Goal: Task Accomplishment & Management: Manage account settings

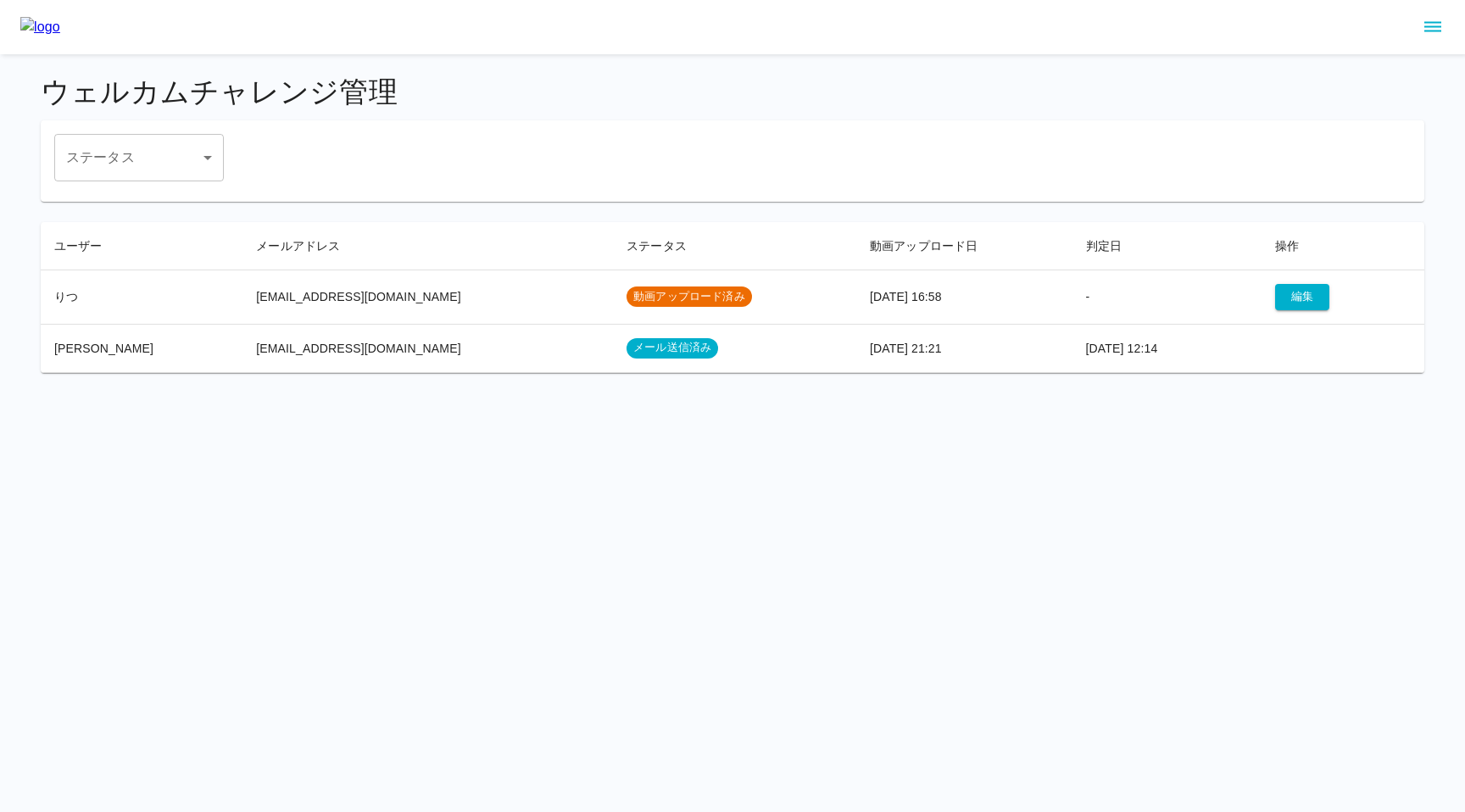
click at [752, 299] on td "動画アップロード済み" at bounding box center [734, 296] width 243 height 54
click at [1275, 294] on button "編集" at bounding box center [1302, 298] width 54 height 27
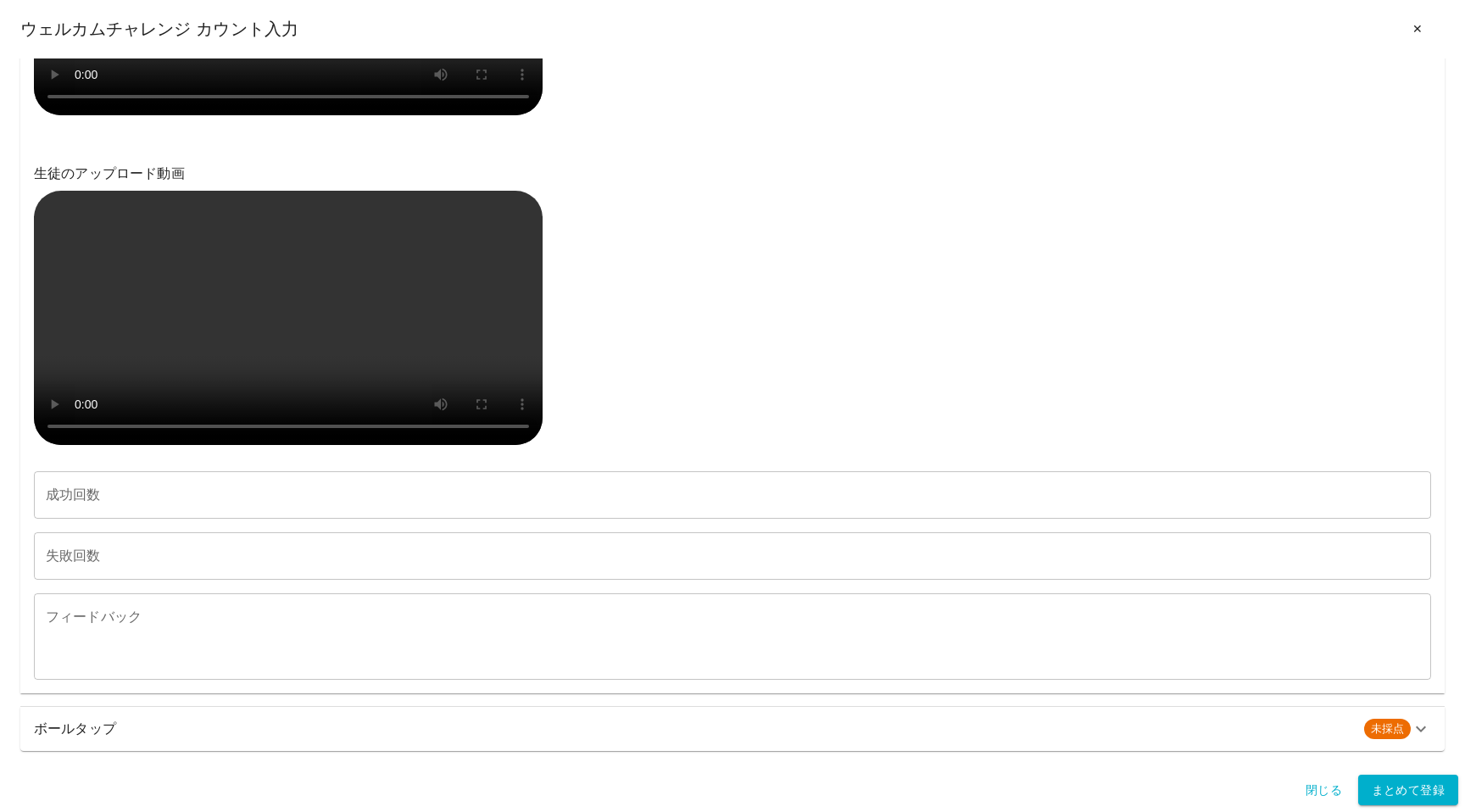
scroll to position [1007, 0]
click at [671, 452] on div "生徒のアップロード動画" at bounding box center [732, 306] width 1398 height 289
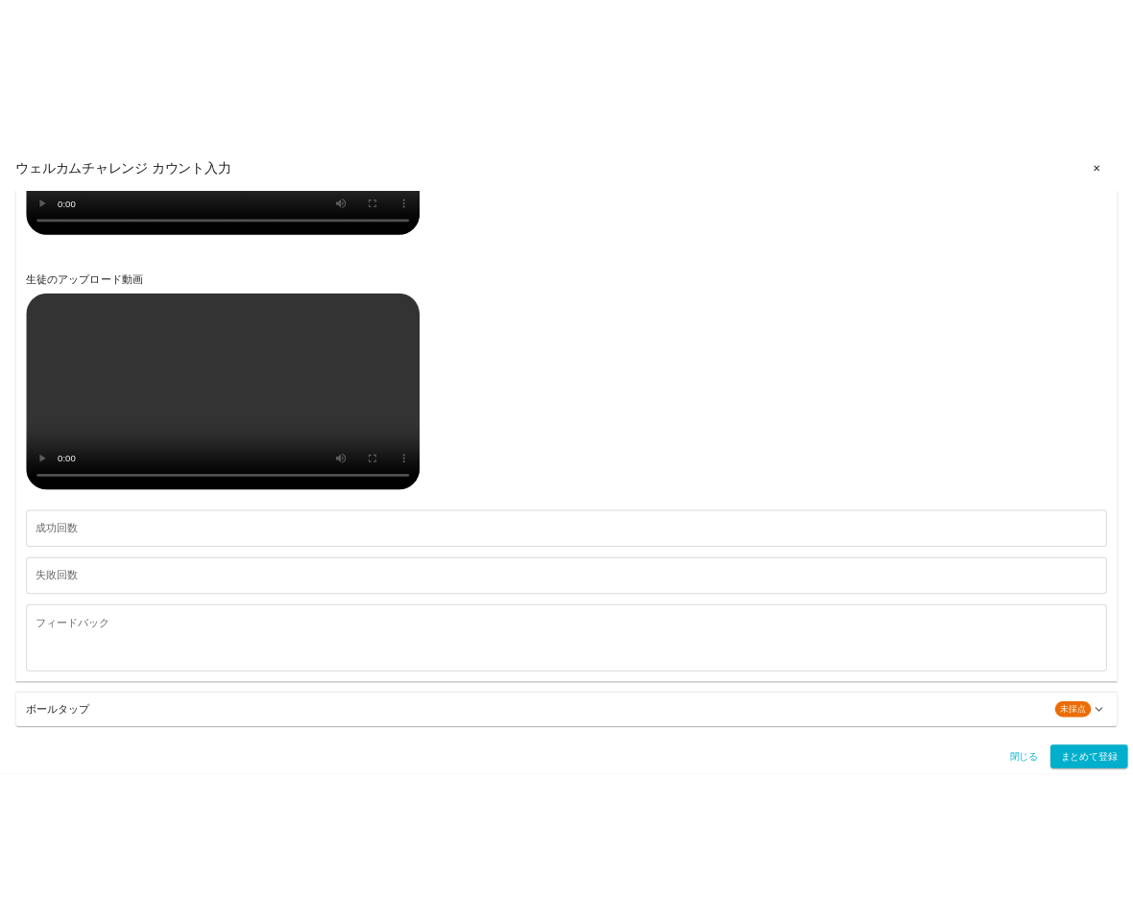
scroll to position [981, 0]
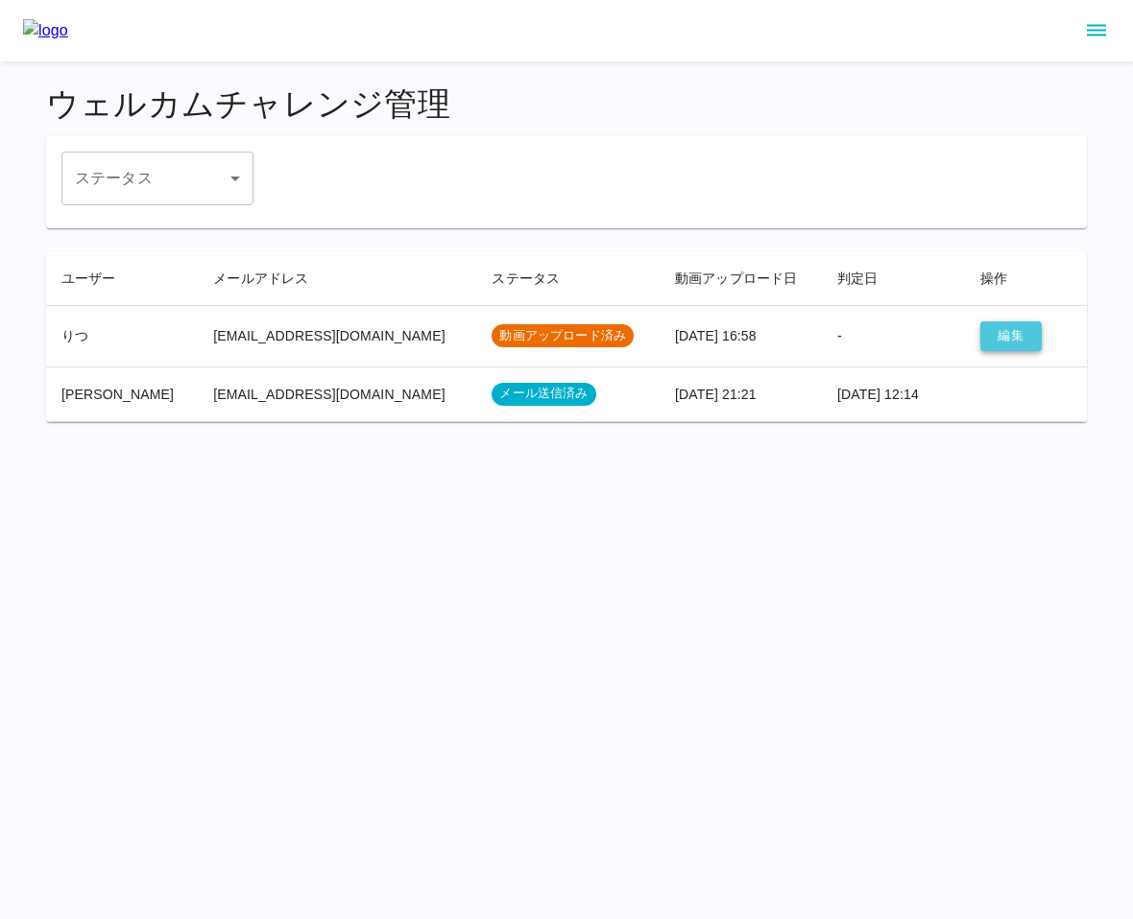
click at [989, 340] on button "編集" at bounding box center [1010, 337] width 61 height 30
